Goal: Task Accomplishment & Management: Manage account settings

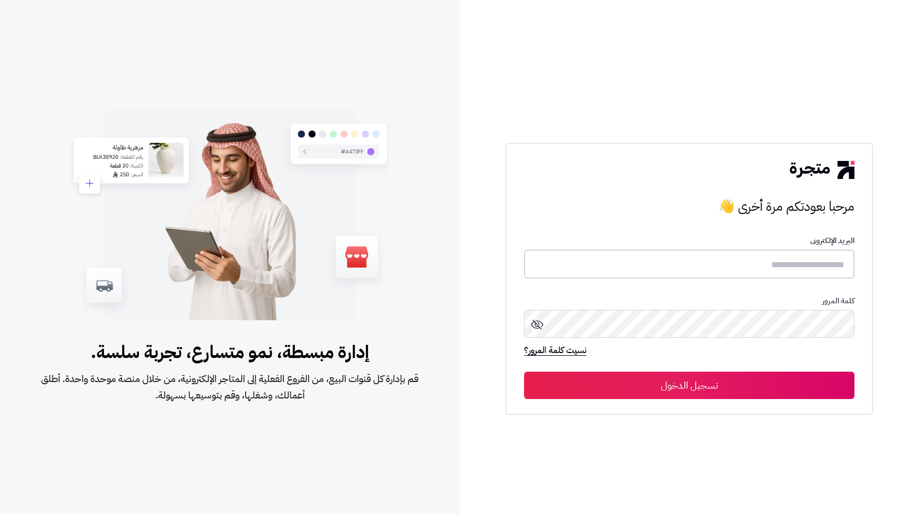
type input "**********"
click at [687, 384] on button "تسجيل الدخول" at bounding box center [689, 384] width 330 height 27
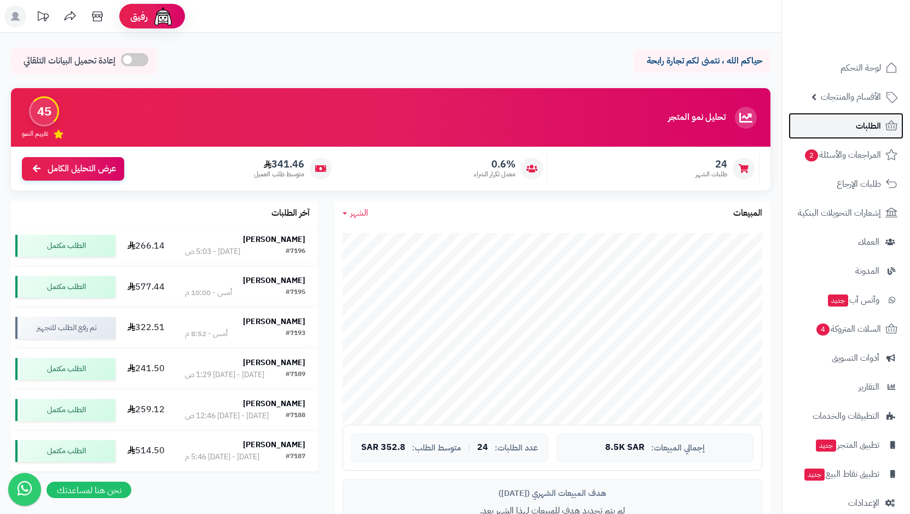
click at [861, 126] on span "الطلبات" at bounding box center [868, 125] width 25 height 15
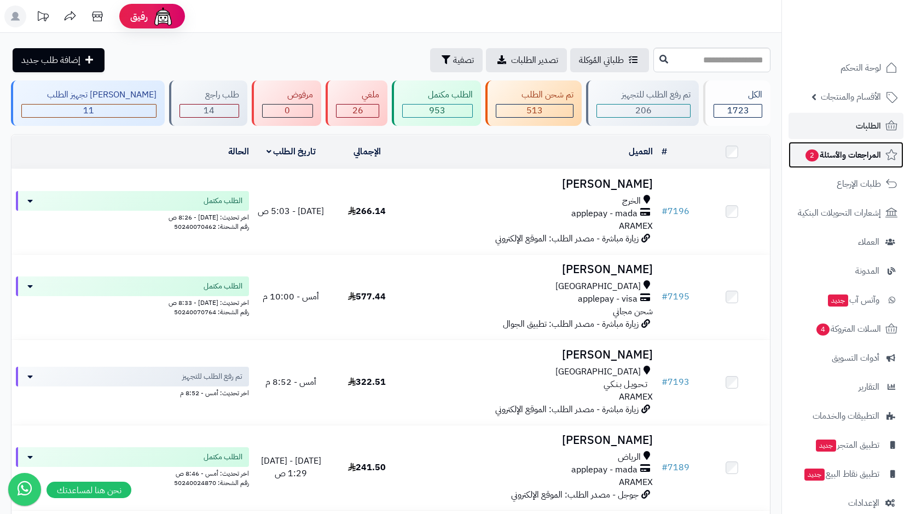
click at [801, 160] on link "المراجعات والأسئلة 2" at bounding box center [845, 155] width 115 height 26
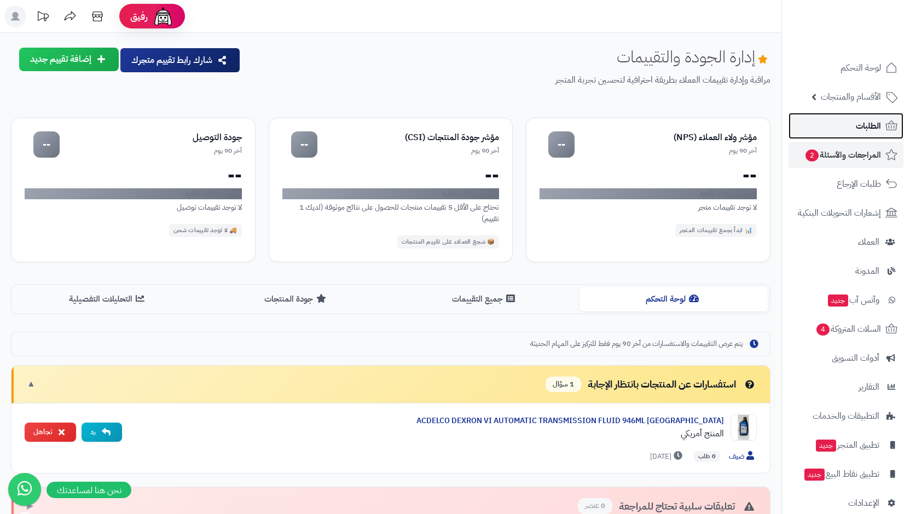
click at [856, 124] on span "الطلبات" at bounding box center [868, 125] width 25 height 15
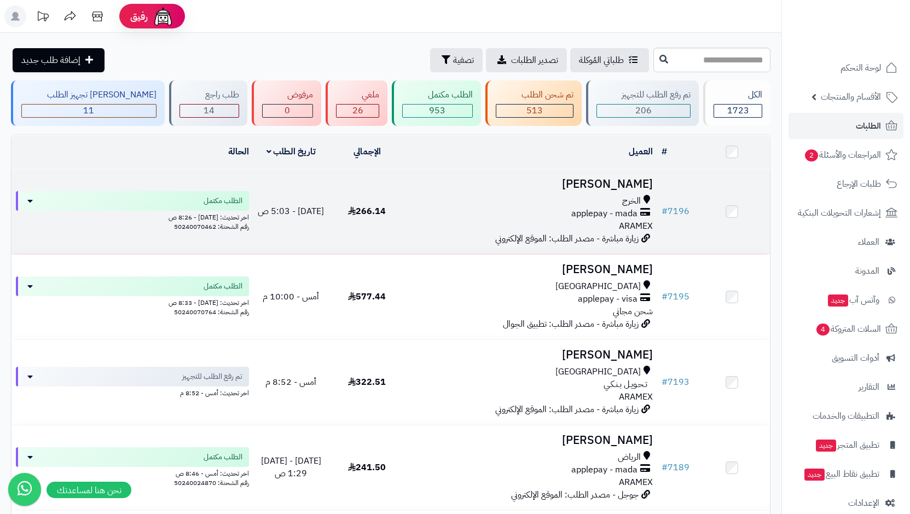
click at [633, 196] on span "الخرج" at bounding box center [631, 201] width 19 height 13
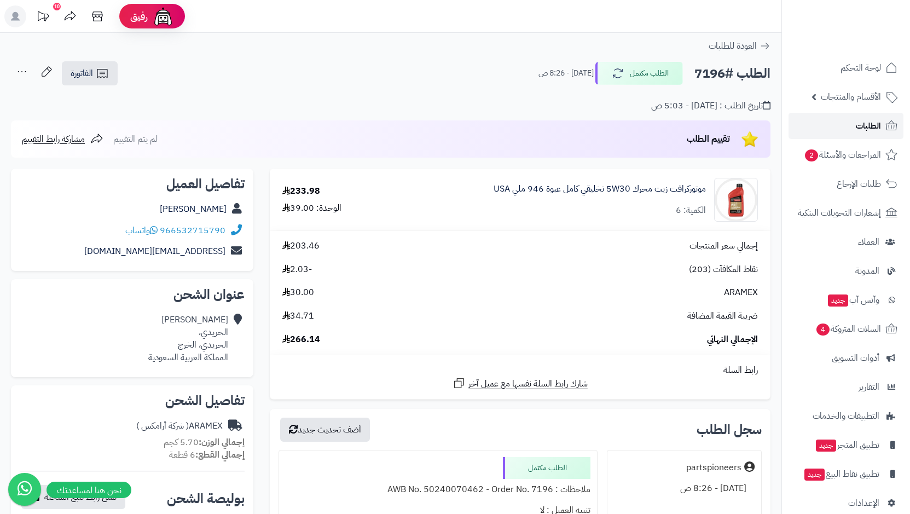
click at [870, 123] on span "الطلبات" at bounding box center [868, 125] width 25 height 15
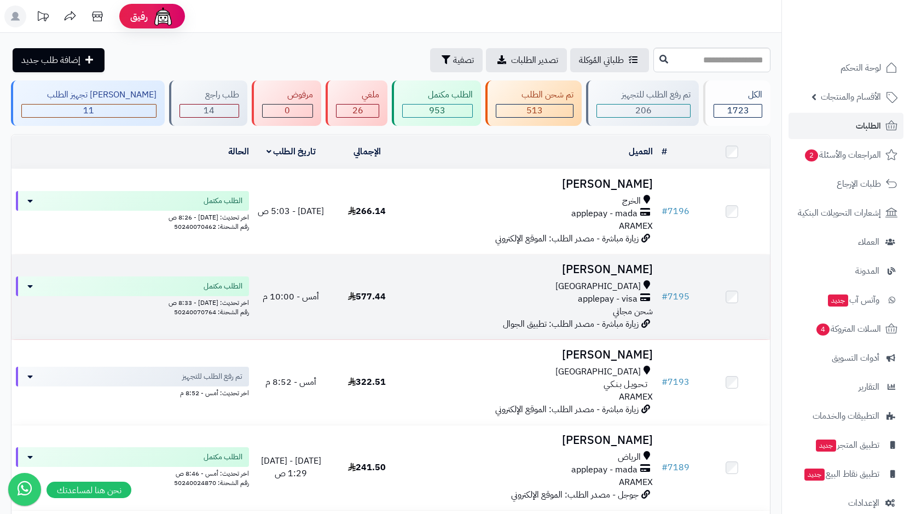
click at [601, 281] on div "[GEOGRAPHIC_DATA]" at bounding box center [531, 286] width 244 height 13
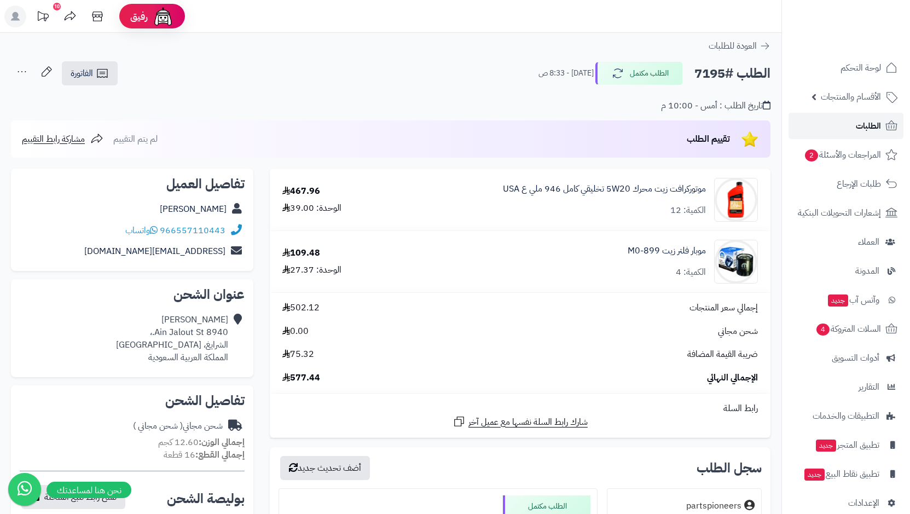
click at [858, 126] on span "الطلبات" at bounding box center [868, 125] width 25 height 15
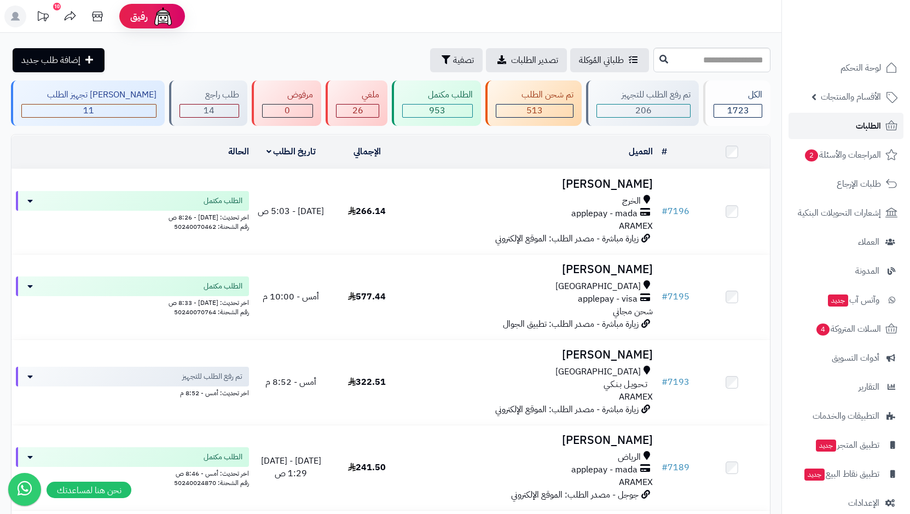
click at [870, 126] on span "الطلبات" at bounding box center [868, 125] width 25 height 15
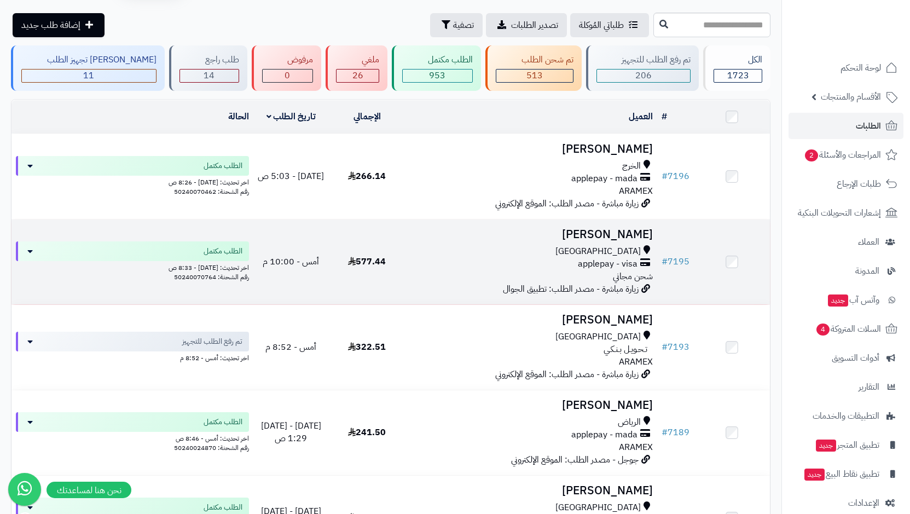
scroll to position [55, 0]
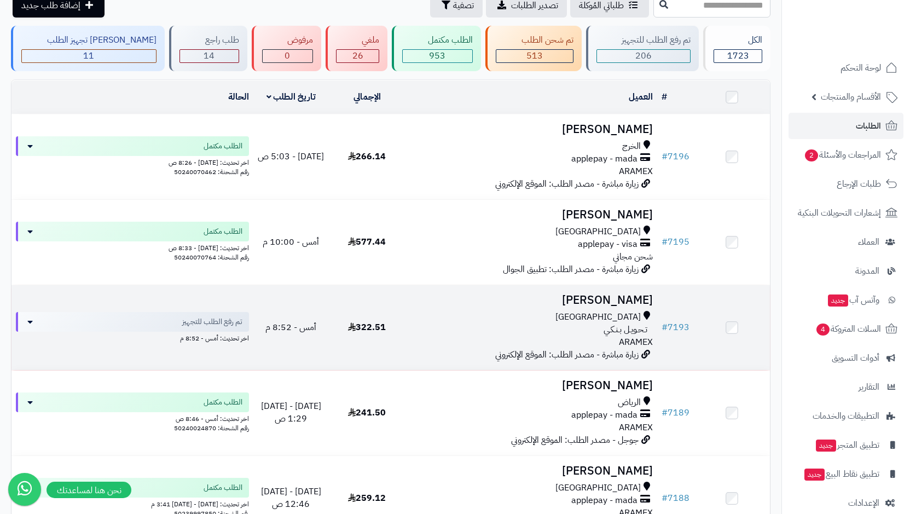
click at [607, 327] on span "تـحـويـل بـنـكـي" at bounding box center [625, 329] width 44 height 13
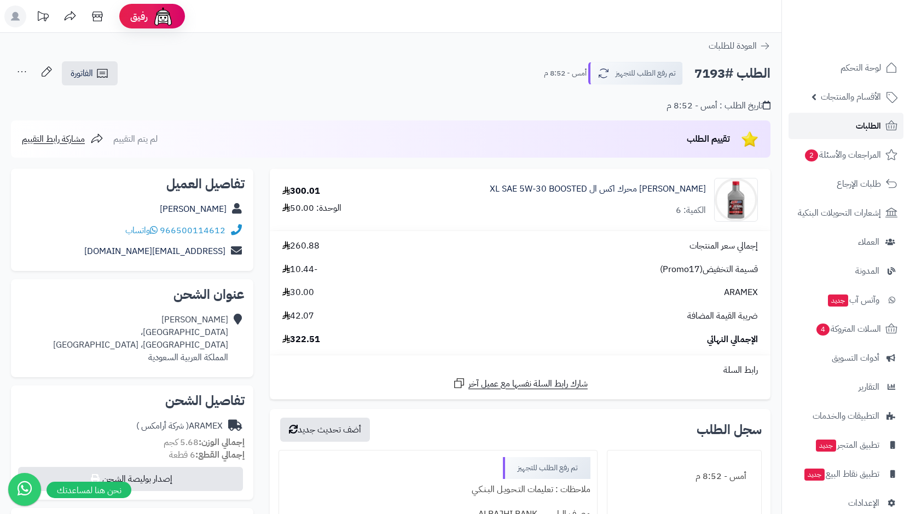
click at [881, 124] on link "الطلبات" at bounding box center [845, 126] width 115 height 26
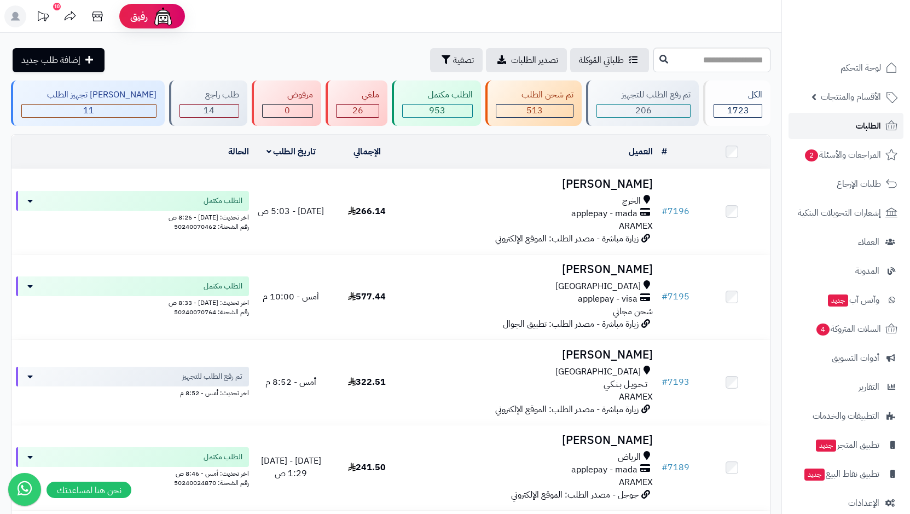
click at [840, 119] on link "الطلبات" at bounding box center [845, 126] width 115 height 26
